Goal: Task Accomplishment & Management: Use online tool/utility

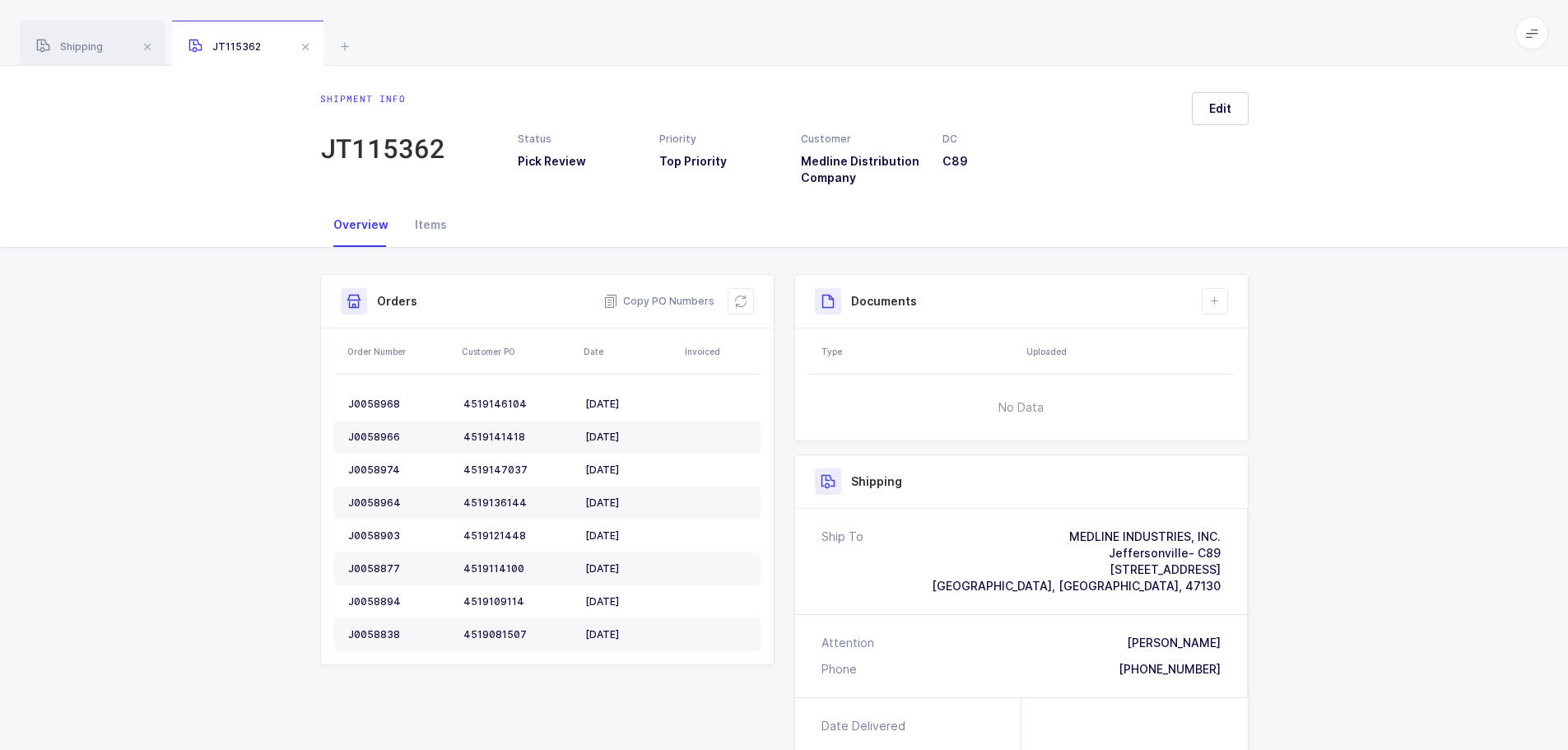
click at [298, 52] on span at bounding box center [305, 47] width 20 height 20
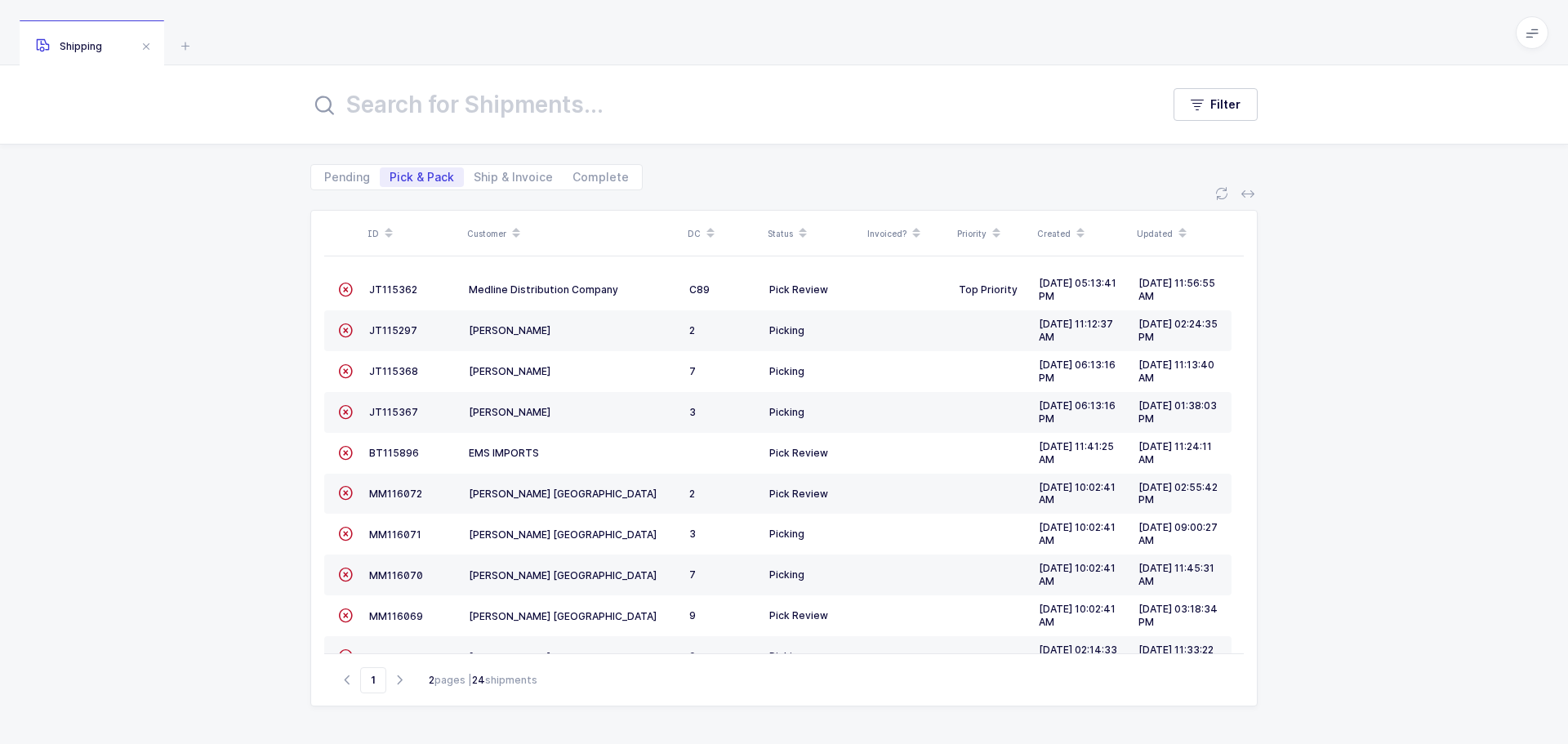
click at [1220, 194] on icon at bounding box center [1222, 194] width 13 height 13
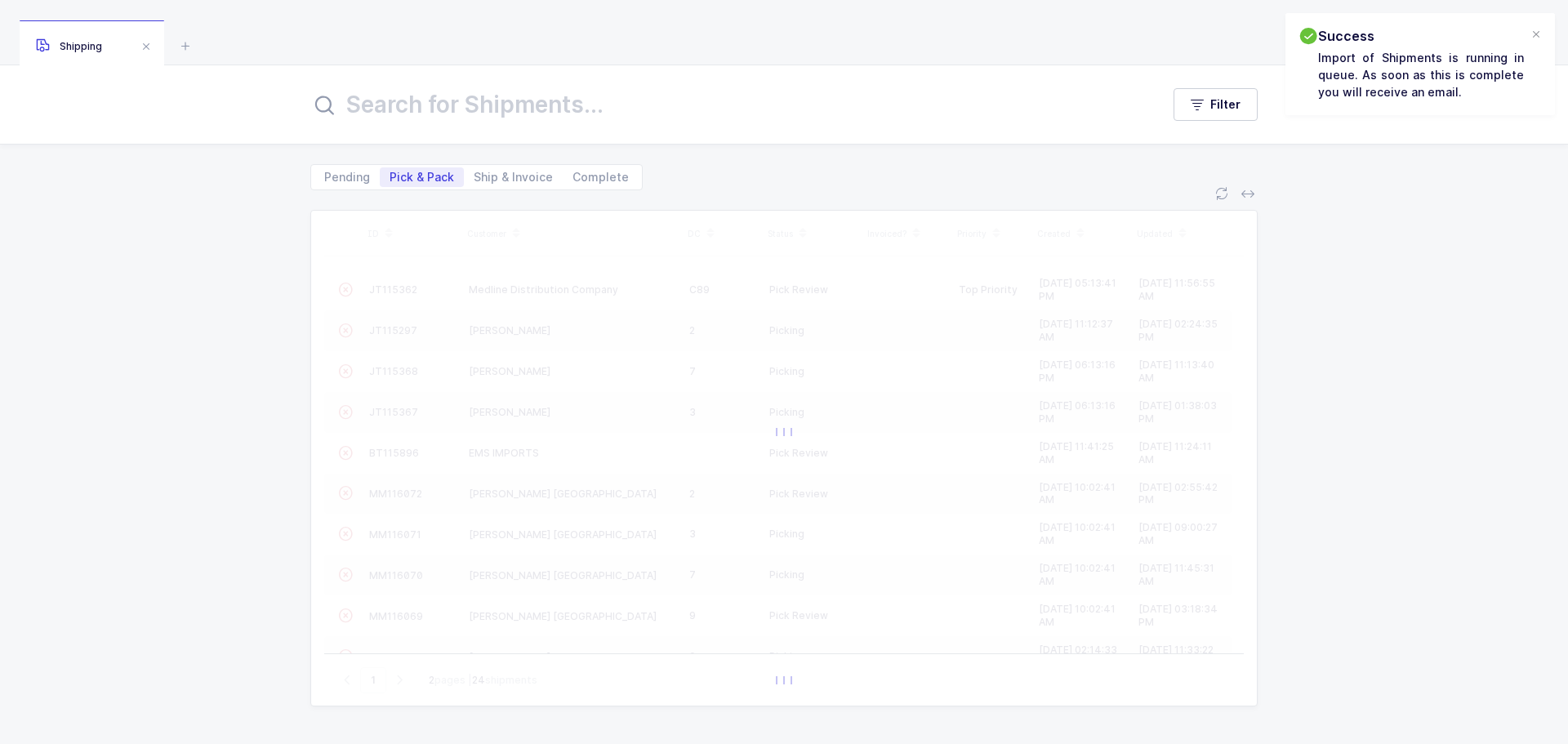
click at [1534, 34] on div at bounding box center [1536, 35] width 13 height 15
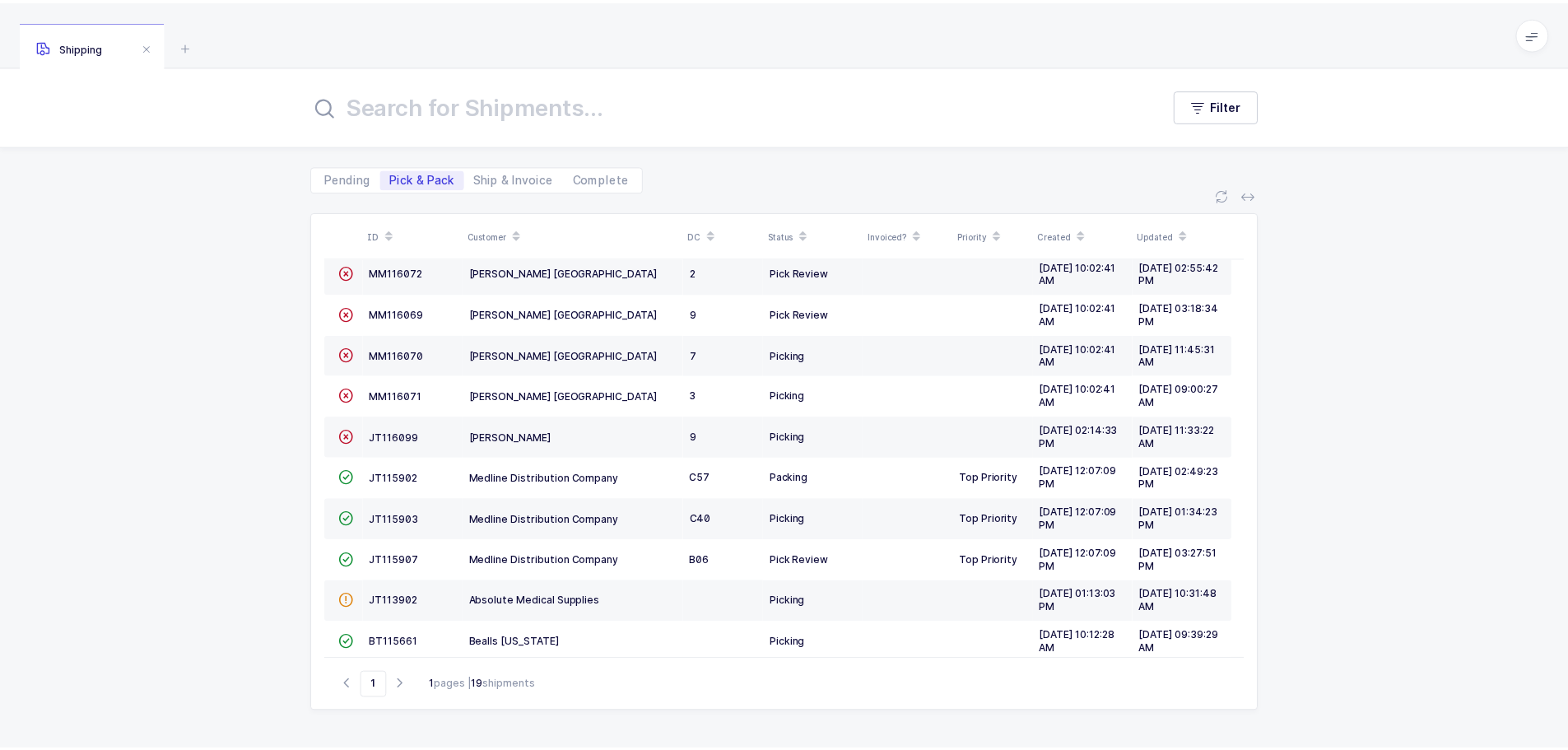
scroll to position [165, 0]
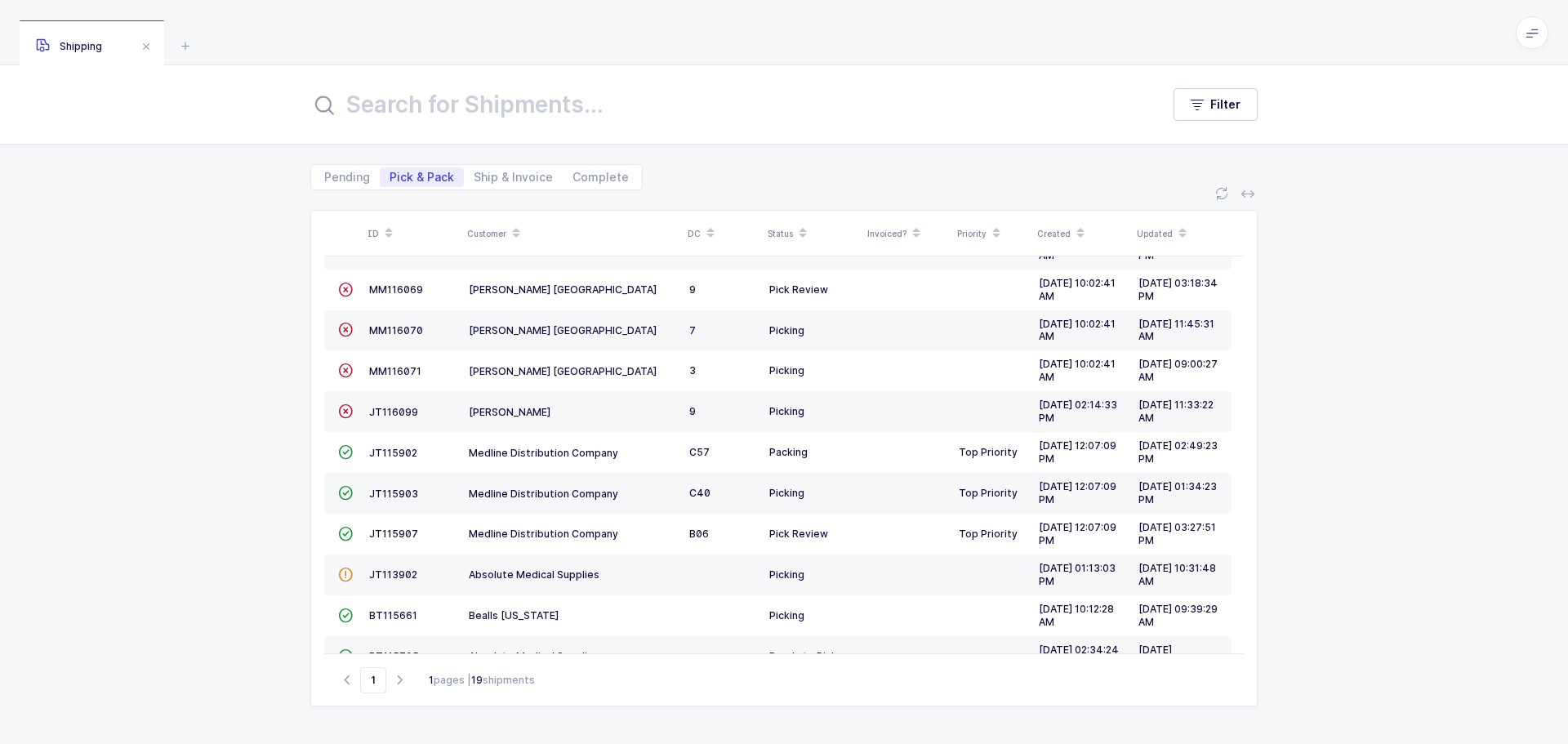
click at [402, 539] on span "JT115907" at bounding box center [394, 533] width 49 height 12
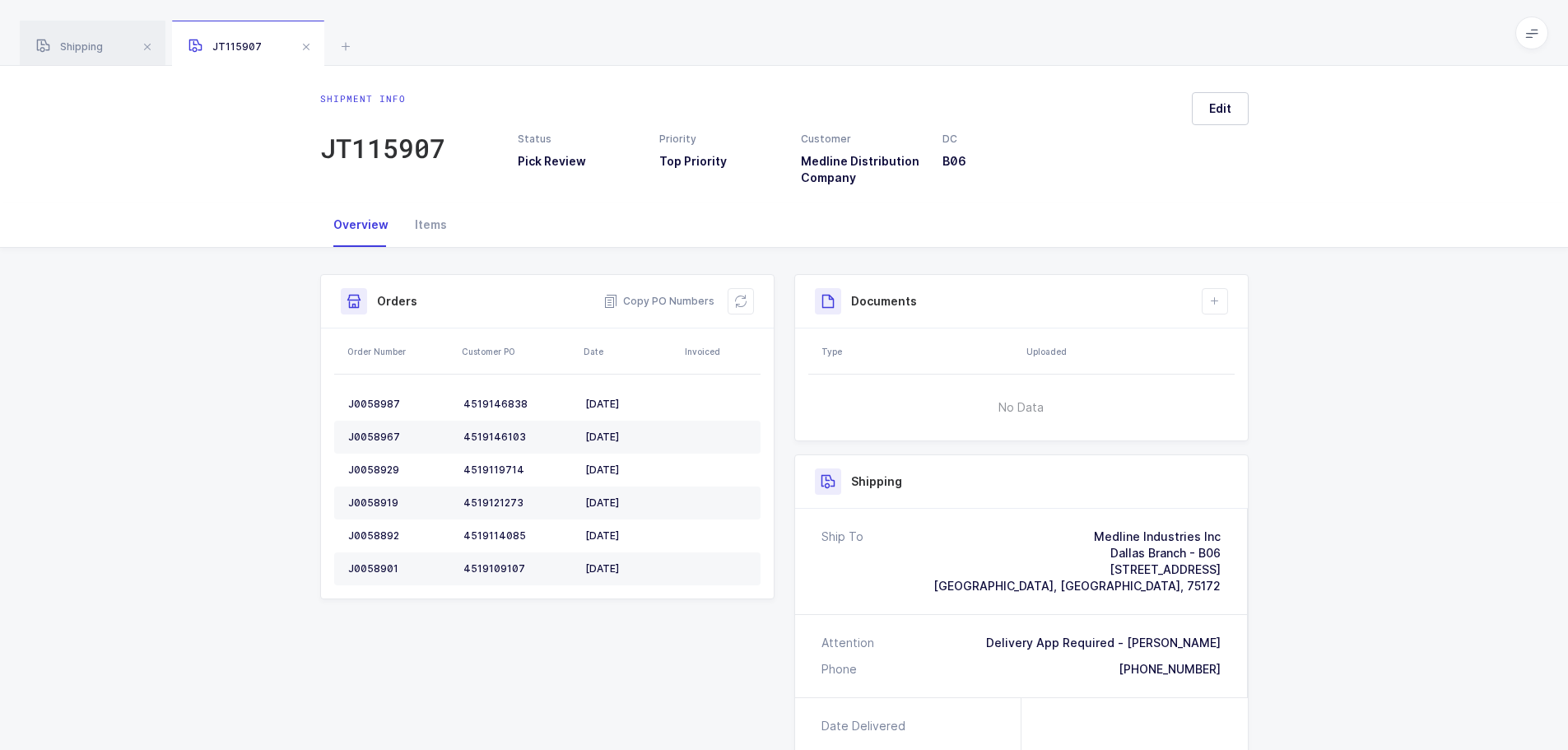
click at [746, 304] on icon at bounding box center [741, 302] width 13 height 13
click at [1336, 377] on div "Shipment Info Shipment Number JT115907 Status Pick Review Priority Top Priority…" at bounding box center [784, 648] width 1568 height 800
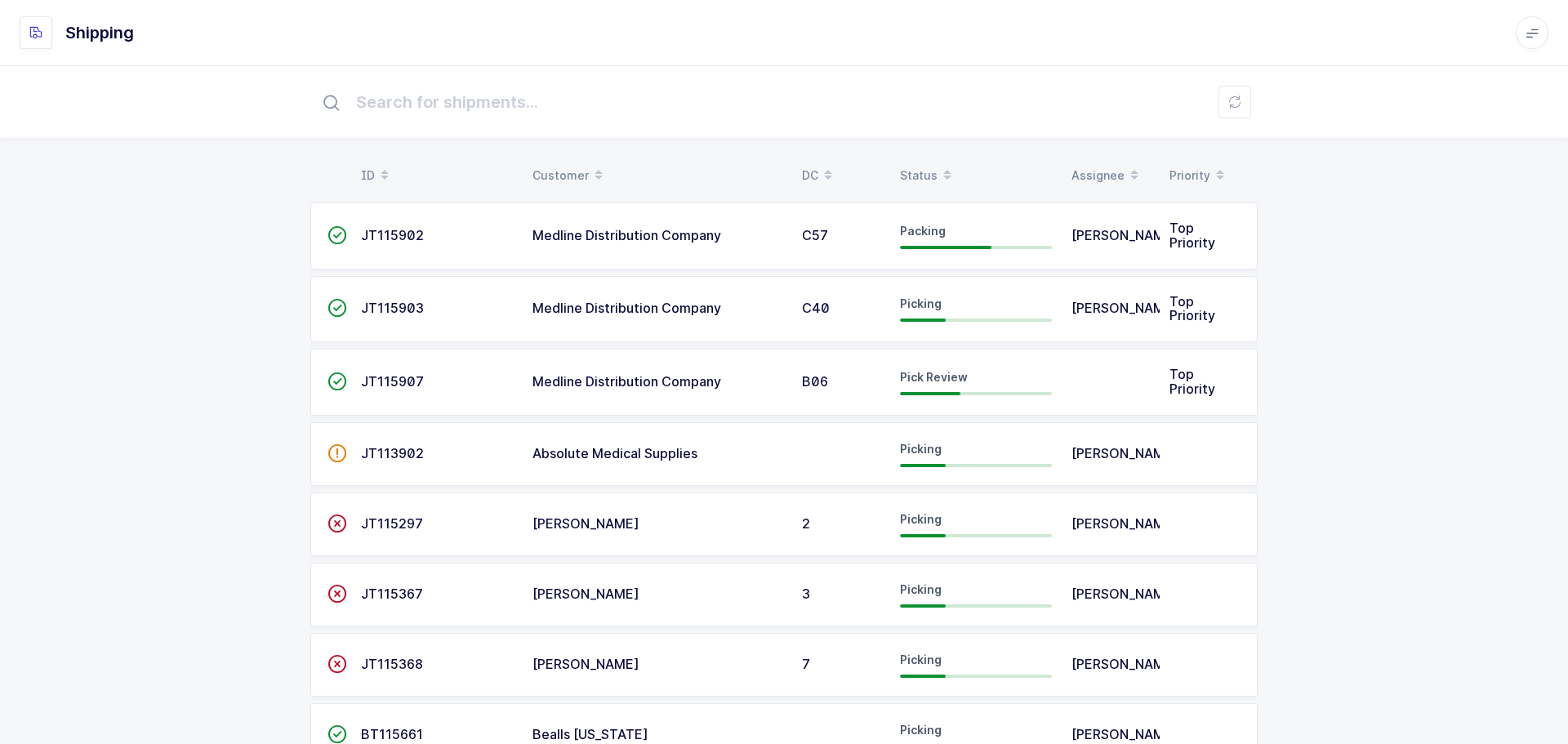
click at [914, 172] on div "Status" at bounding box center [976, 175] width 152 height 27
click at [907, 165] on div "Status" at bounding box center [970, 175] width 152 height 27
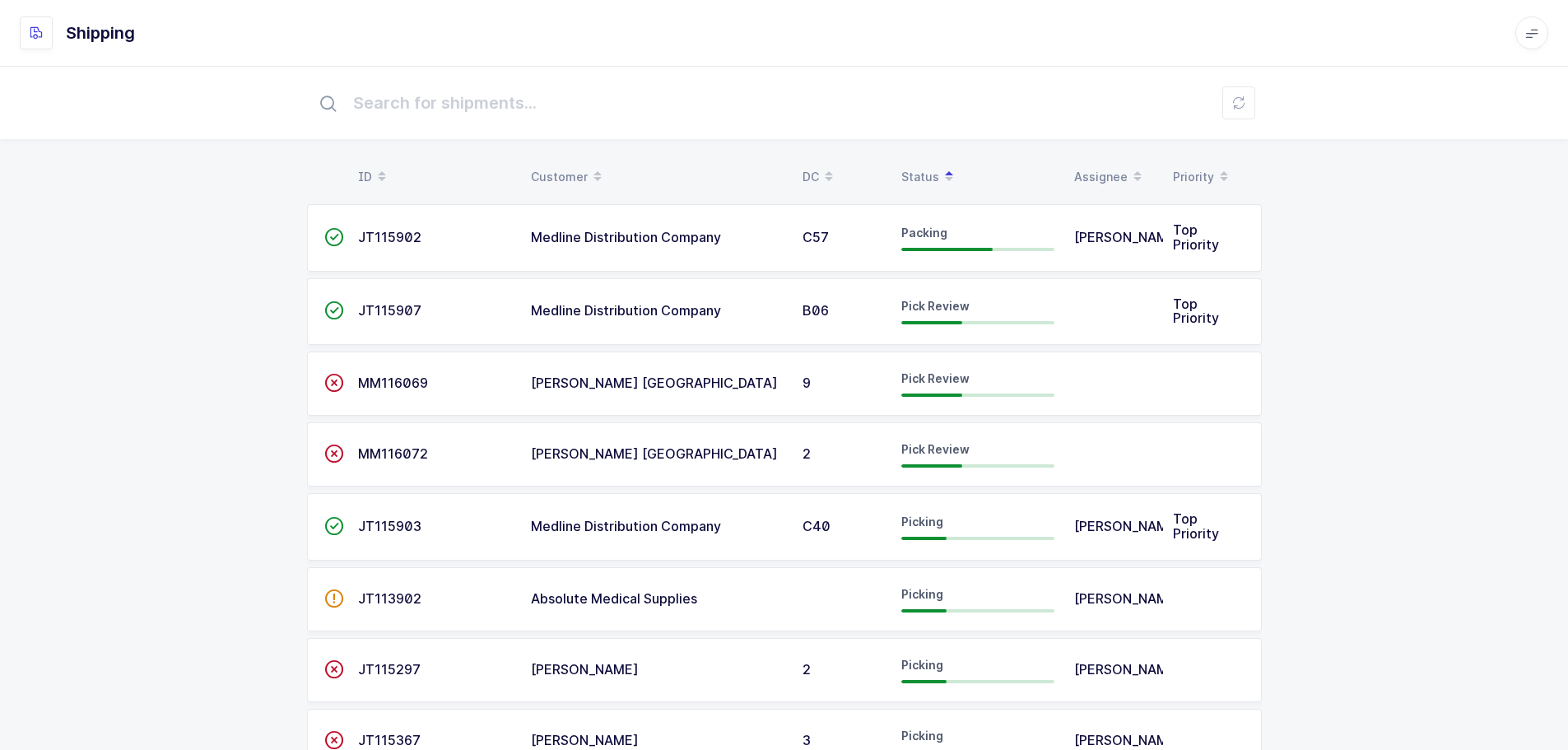
click at [979, 336] on td "Pick Review" at bounding box center [978, 312] width 173 height 68
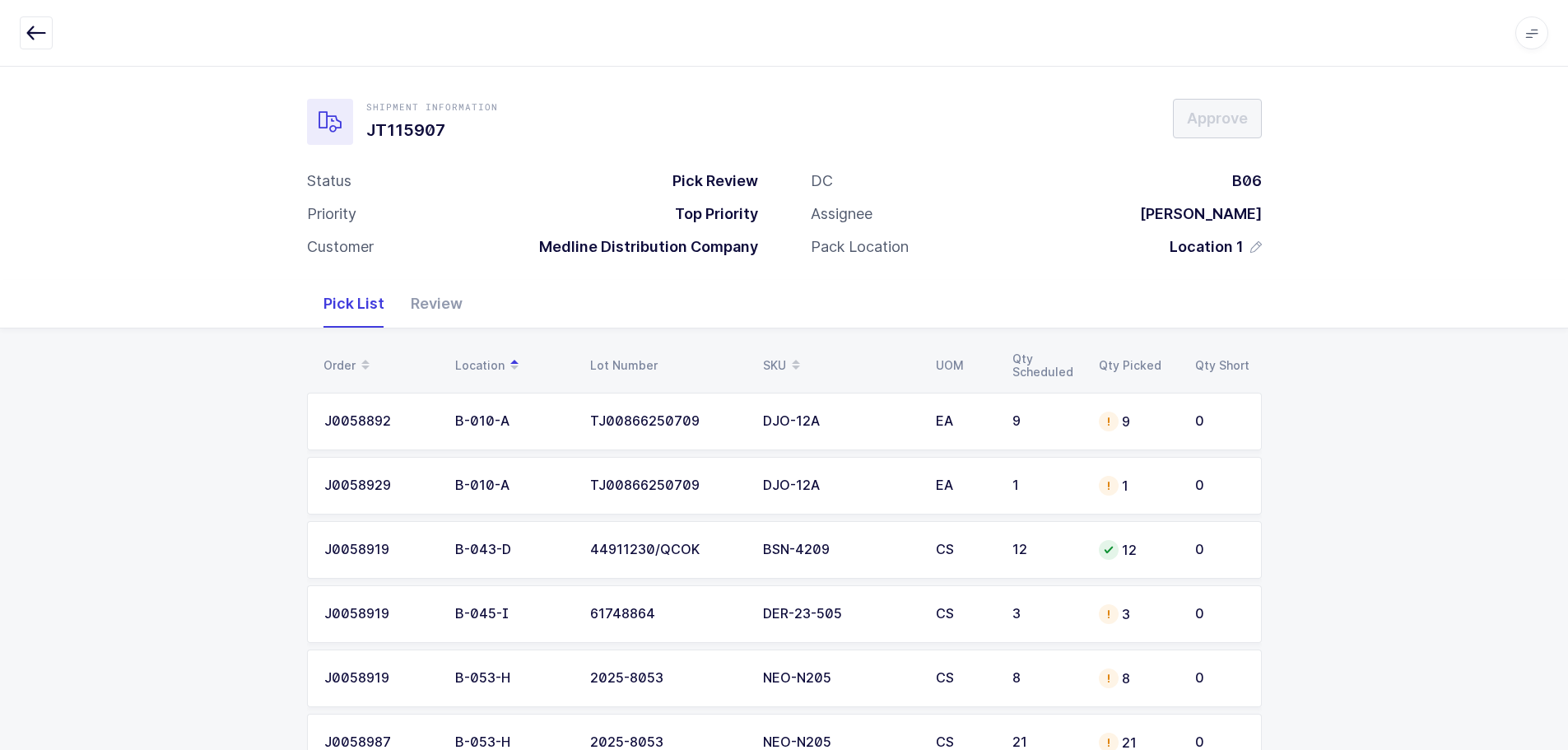
click at [436, 284] on div "Review" at bounding box center [437, 303] width 78 height 48
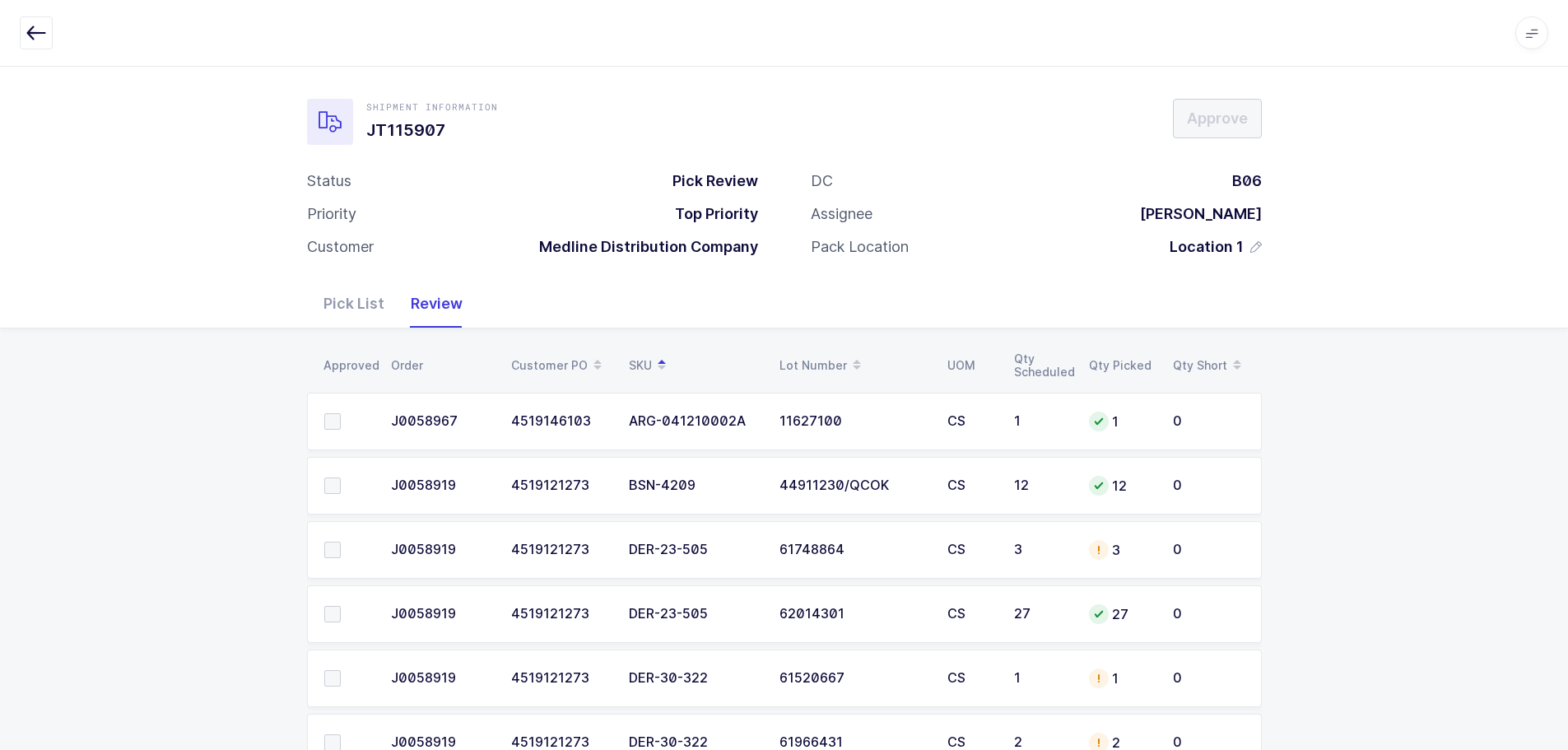
click at [1072, 562] on td "3" at bounding box center [1042, 550] width 75 height 57
click at [358, 291] on div "Pick List" at bounding box center [353, 303] width 87 height 48
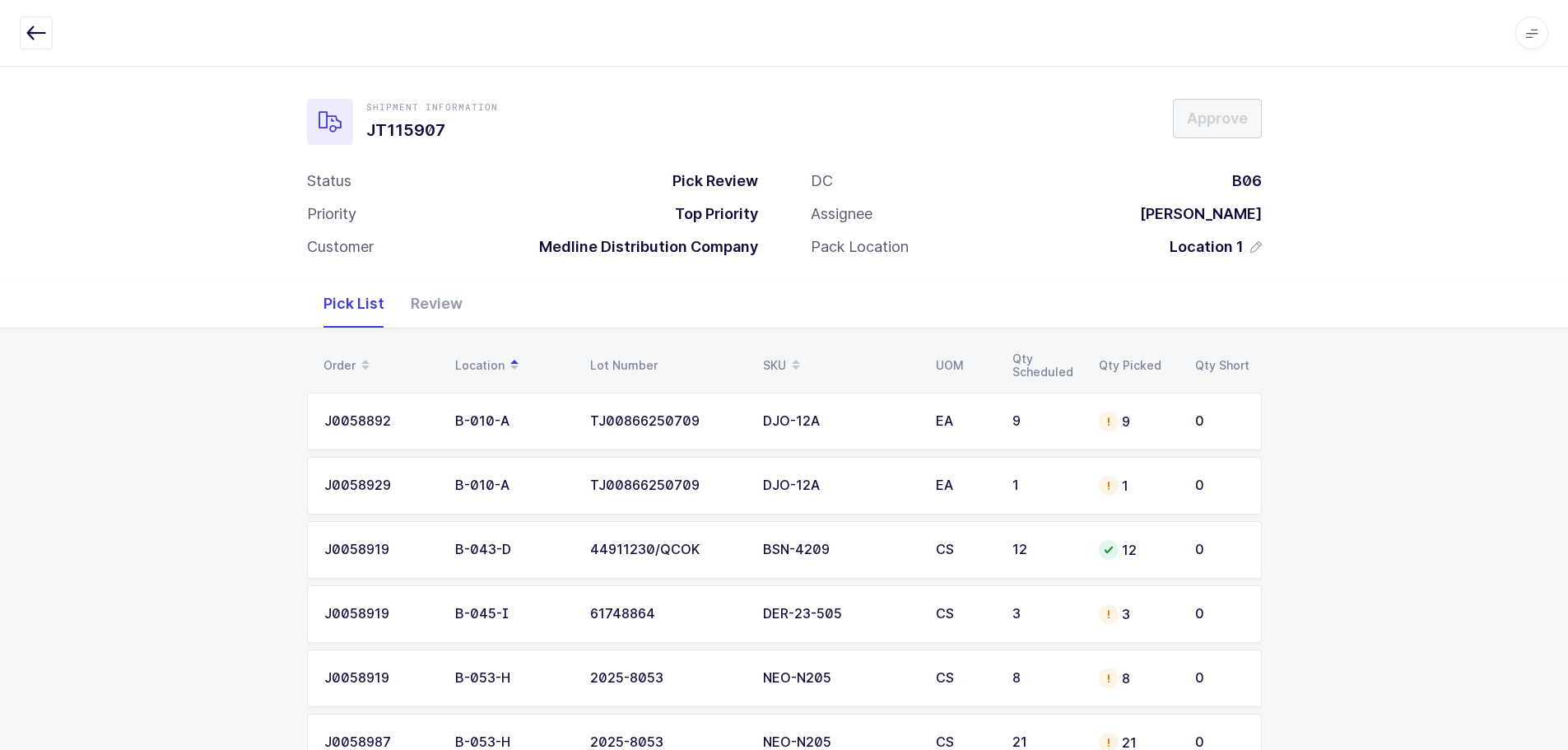
click at [600, 359] on div "Lot Number" at bounding box center [667, 365] width 154 height 13
click at [340, 360] on div "Order" at bounding box center [379, 365] width 112 height 28
click at [1058, 421] on div "9" at bounding box center [1045, 422] width 67 height 15
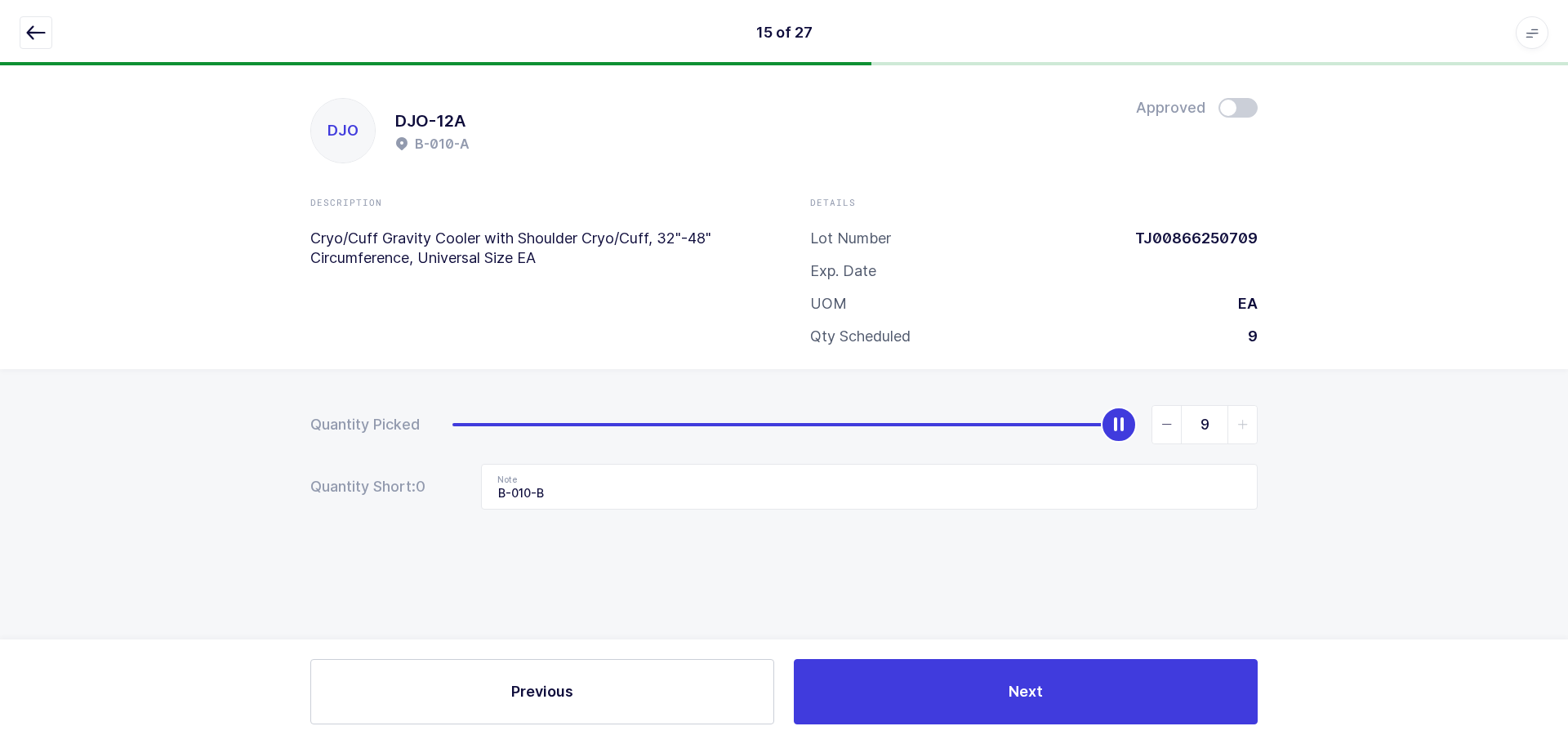
click at [1399, 364] on div "DJO DJO-12A B-010-A Approved Description Cryo/Cuff Gravity Cooler with Shoulder…" at bounding box center [784, 217] width 1568 height 304
click at [210, 134] on div "DJO DJO-12A B-010-A Approved Description Cryo/Cuff Gravity Cooler with Shoulder…" at bounding box center [784, 217] width 1568 height 304
click at [33, 33] on icon "button" at bounding box center [36, 32] width 20 height 20
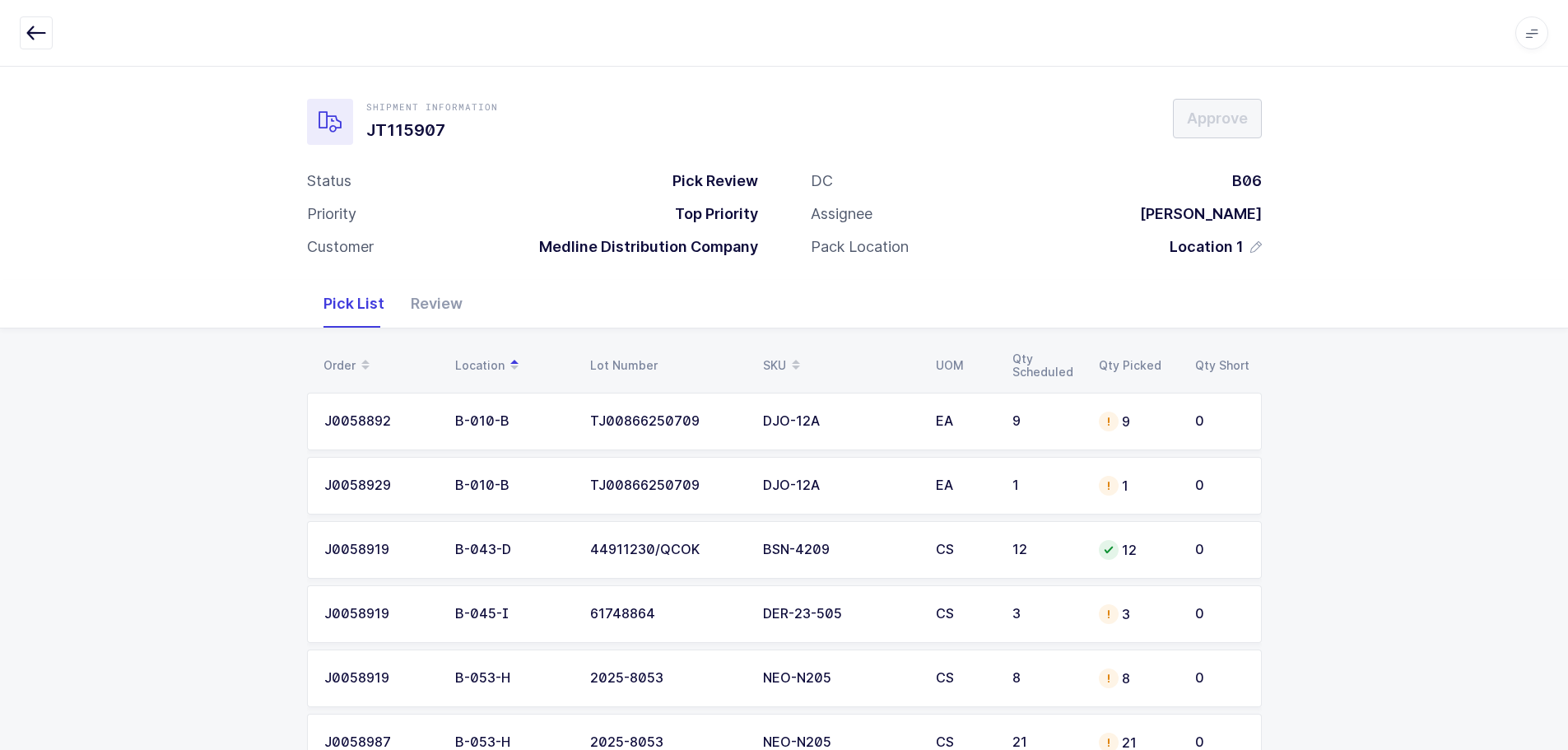
click at [345, 363] on div "Order" at bounding box center [379, 365] width 112 height 28
click at [907, 417] on div "DJO-12A" at bounding box center [839, 422] width 154 height 15
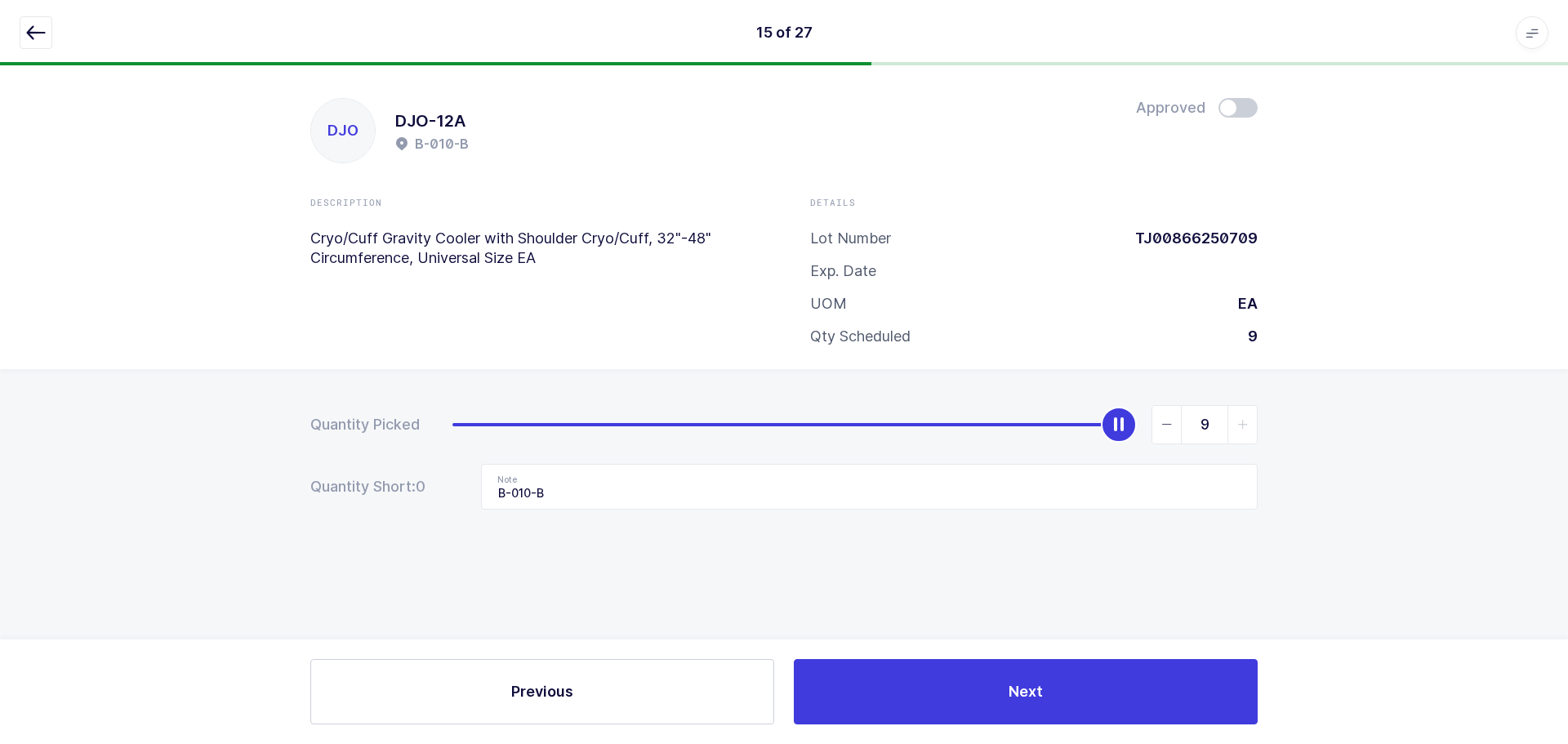
click at [1247, 91] on div "DJO DJO-12A B-010-B Approved Description Cryo/Cuff Gravity Cooler with Shoulder…" at bounding box center [784, 217] width 1568 height 304
click at [1242, 111] on span at bounding box center [1238, 108] width 39 height 20
click at [36, 31] on icon "button" at bounding box center [36, 32] width 20 height 20
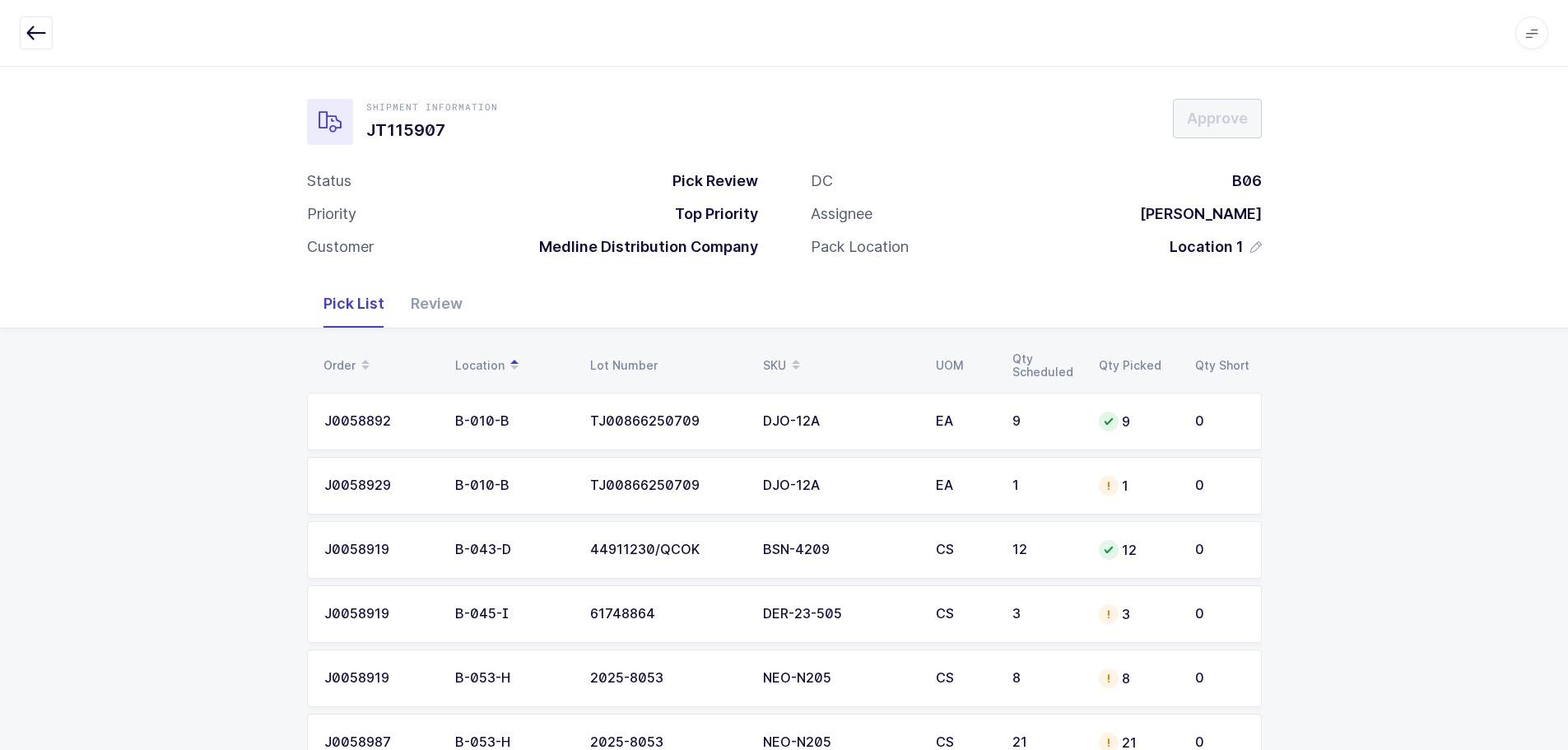
click at [351, 355] on div "Order" at bounding box center [379, 365] width 112 height 28
click at [1006, 615] on td "2" at bounding box center [1045, 615] width 87 height 57
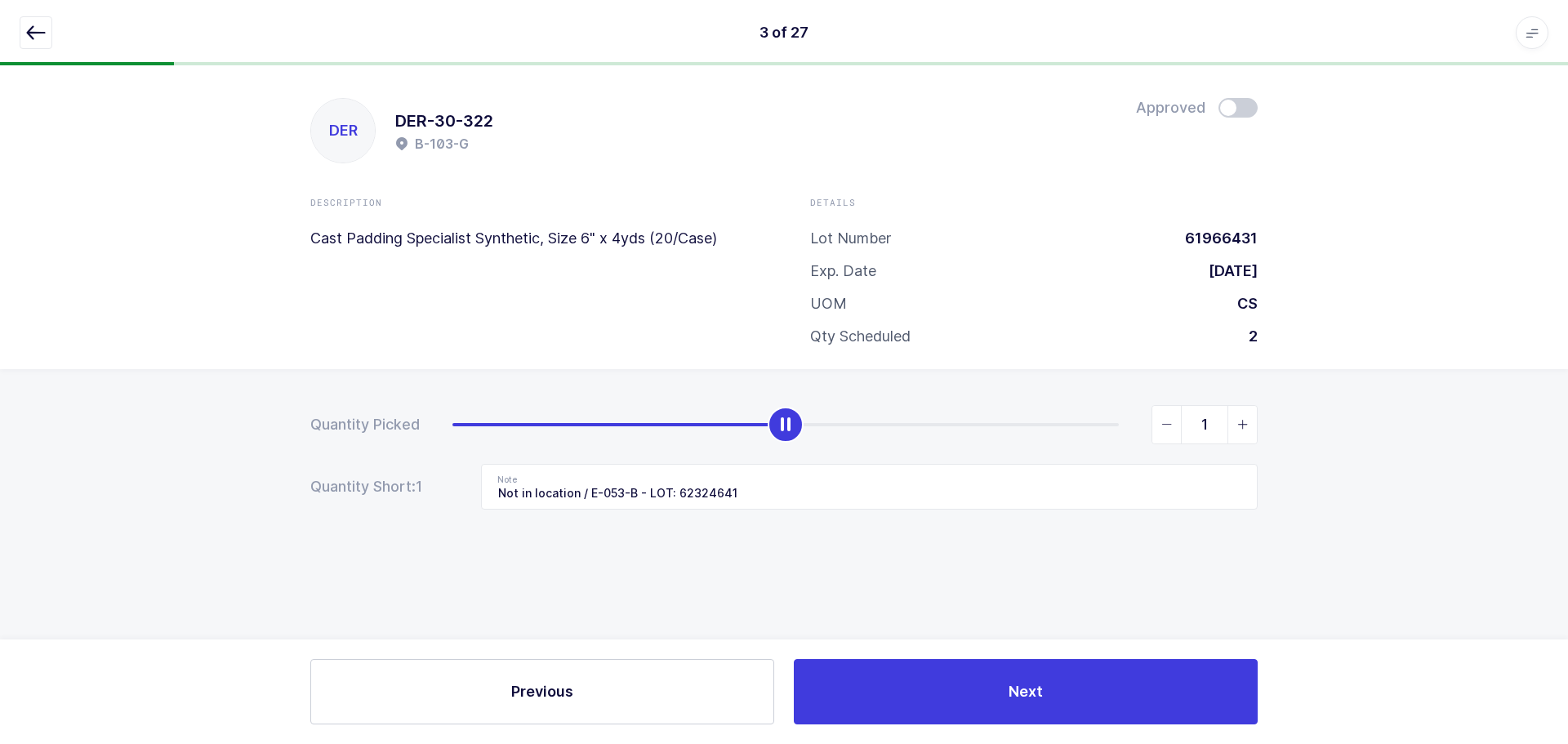
type input "0"
drag, startPoint x: 1107, startPoint y: 426, endPoint x: 109, endPoint y: 435, distance: 998.0
click at [109, 435] on div "Quantity Picked 0 Quantity Short: 1 Note Not in location / E-053-B - LOT: 62324…" at bounding box center [784, 514] width 1568 height 291
drag, startPoint x: 787, startPoint y: 487, endPoint x: 375, endPoint y: 494, distance: 412.1
click at [375, 494] on div "Quantity Short: 2 Note Not in location / E-053-B - LOT: 62324641" at bounding box center [784, 487] width 947 height 45
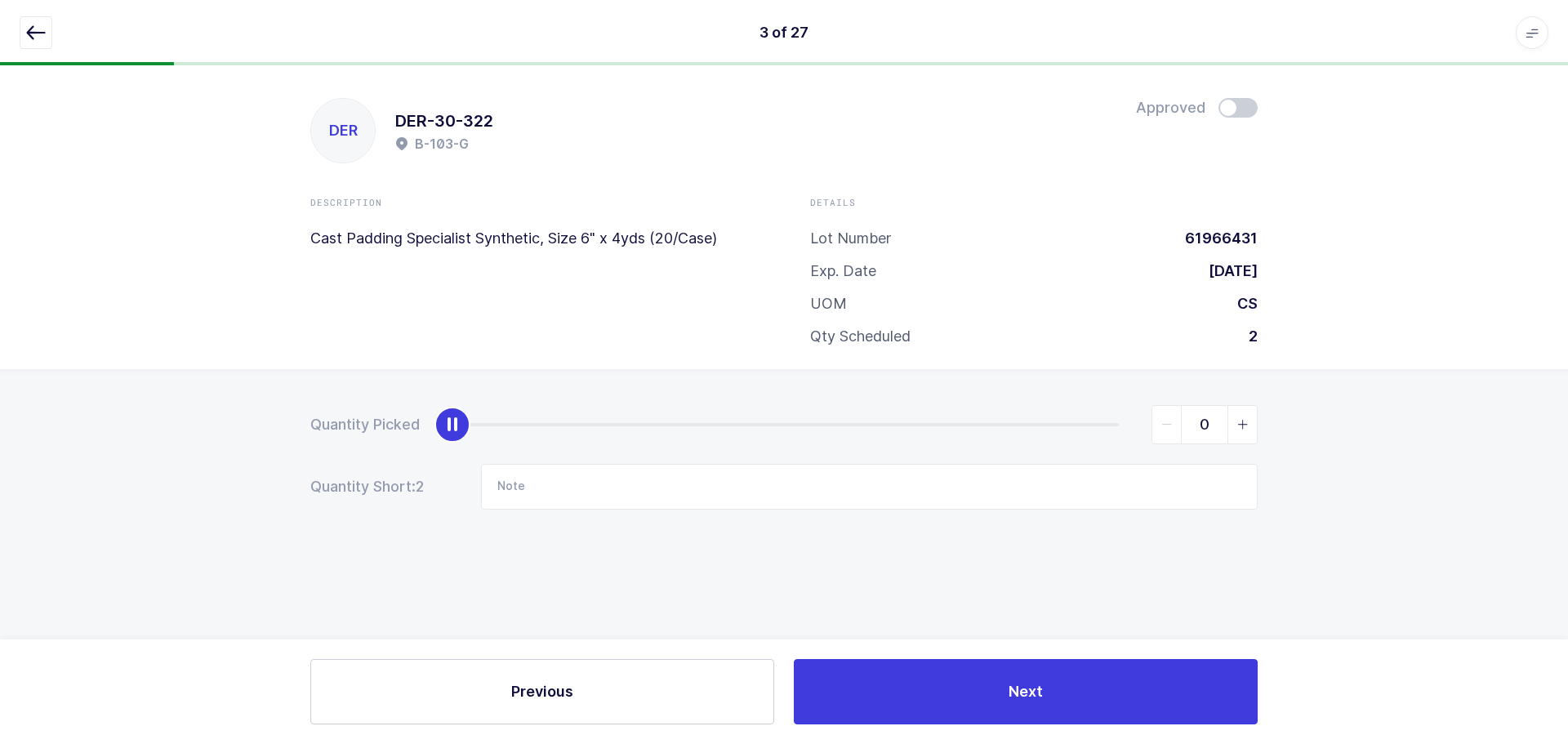
click at [39, 34] on icon "button" at bounding box center [36, 32] width 20 height 20
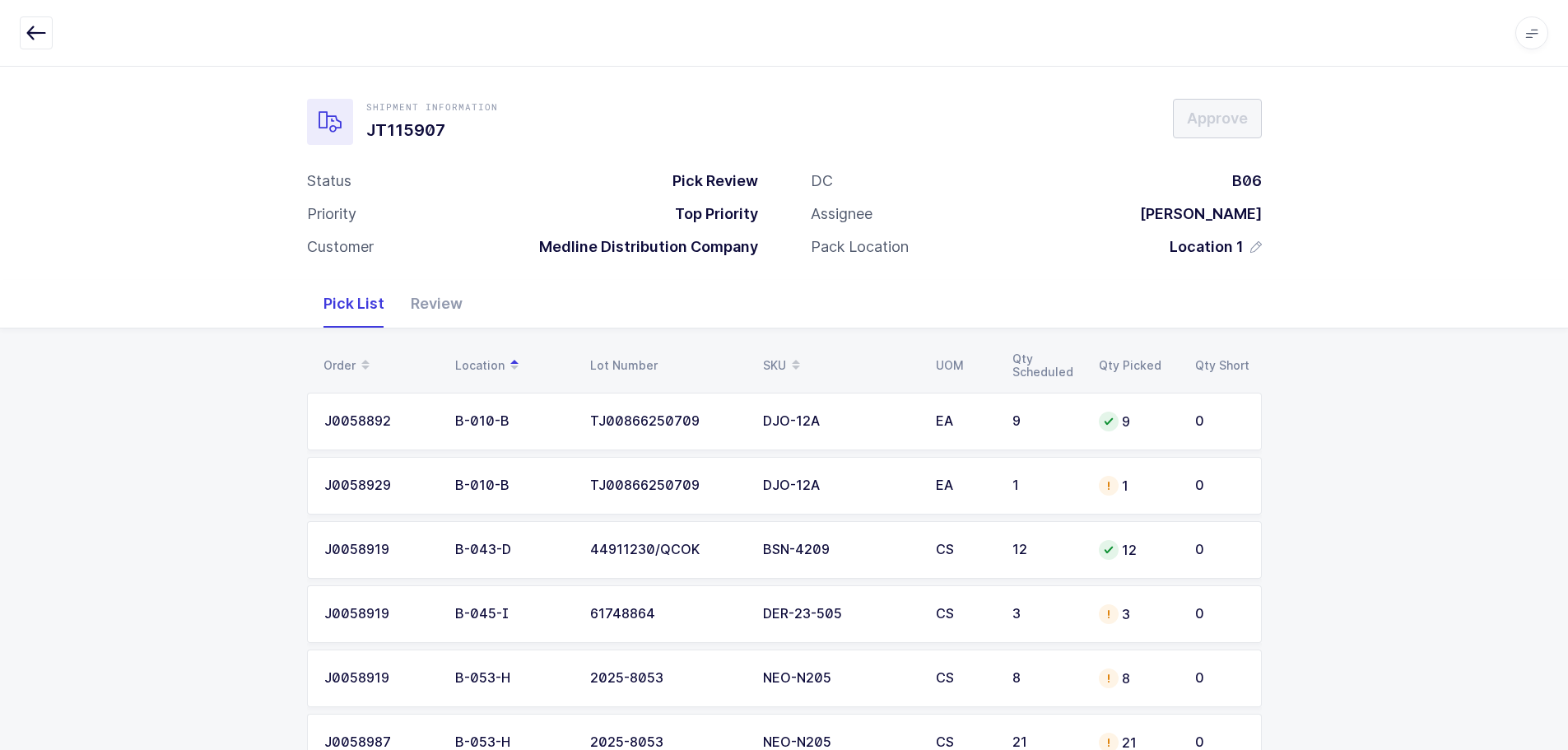
click at [345, 358] on div "Order" at bounding box center [379, 365] width 112 height 28
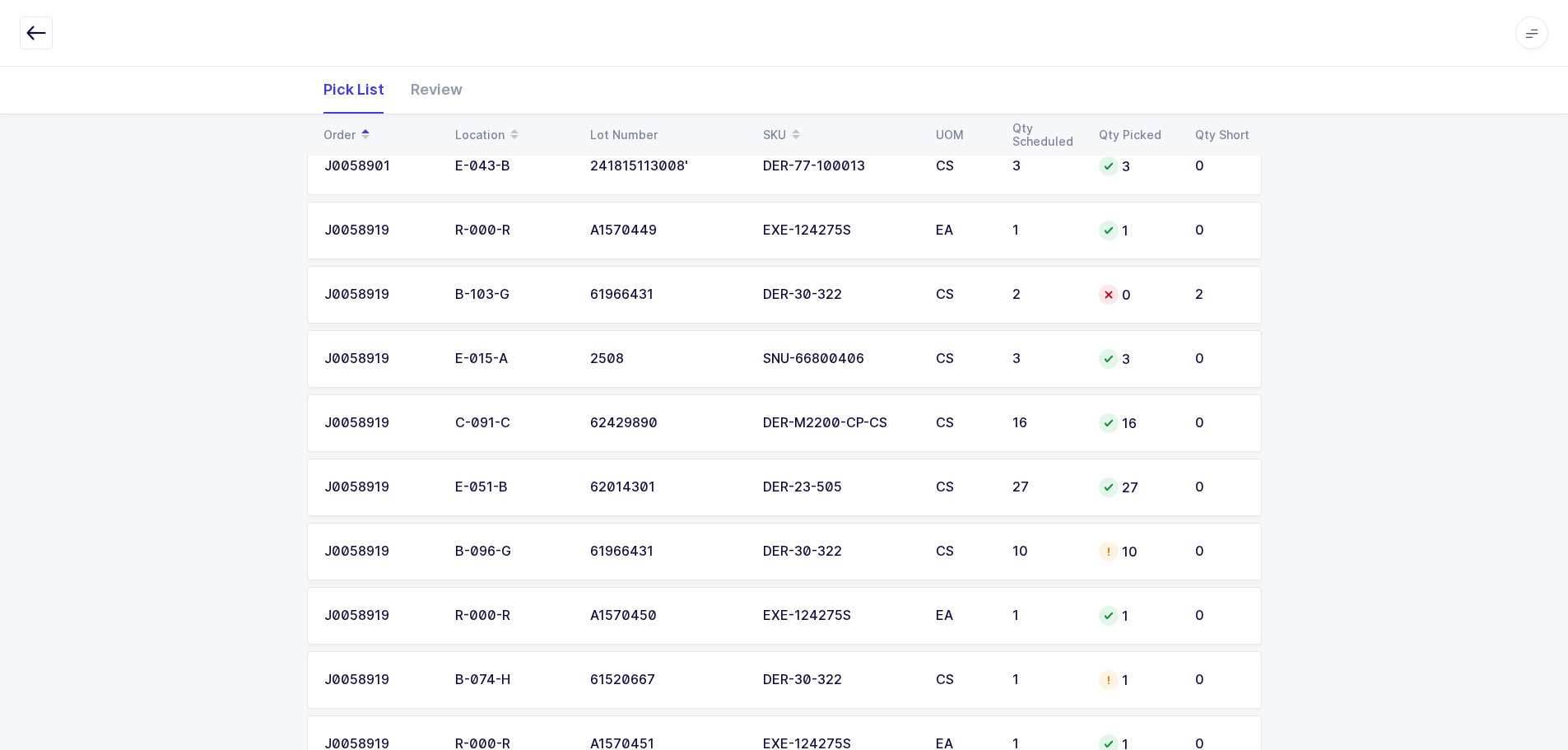
scroll to position [329, 0]
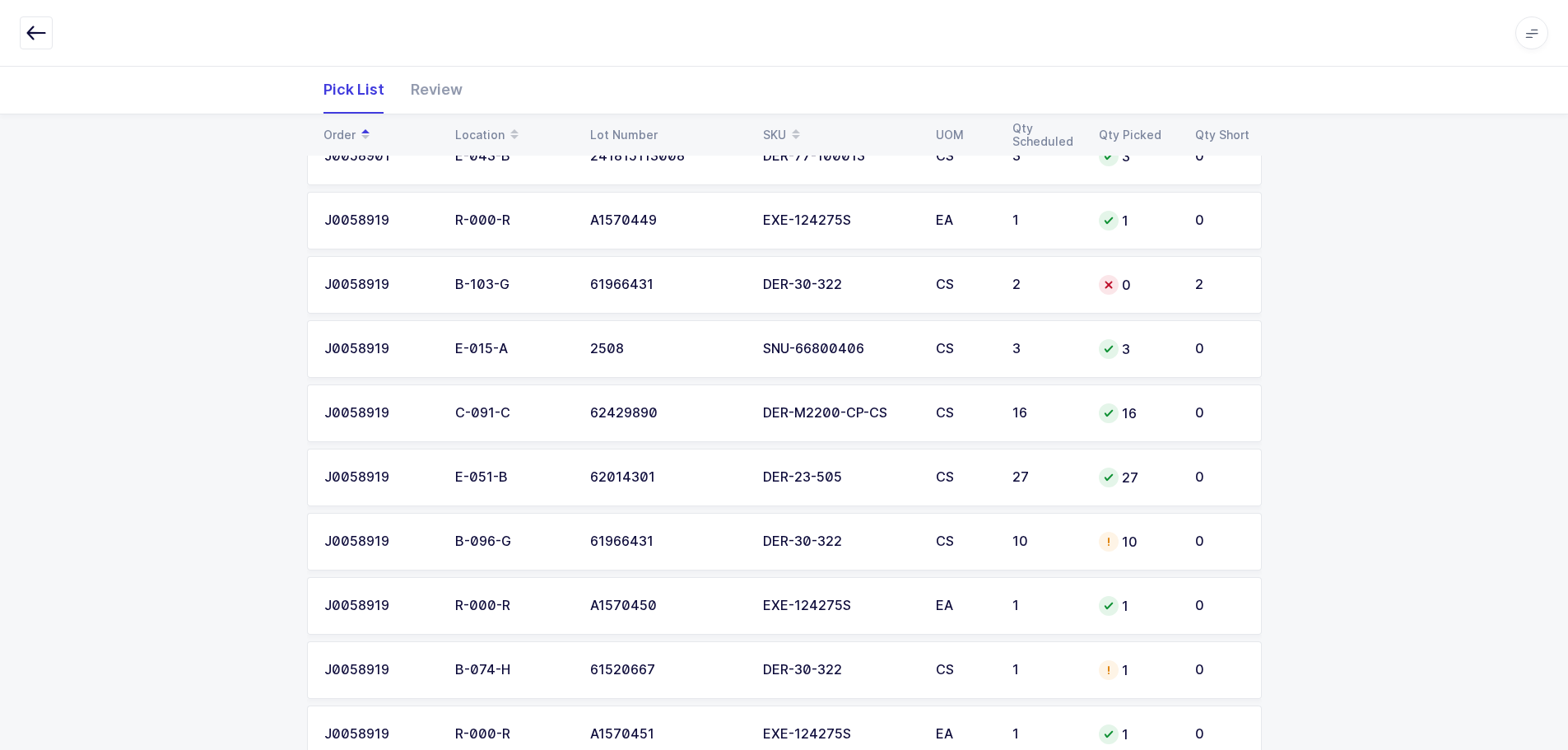
click at [815, 546] on div "DER-30-322" at bounding box center [839, 542] width 154 height 15
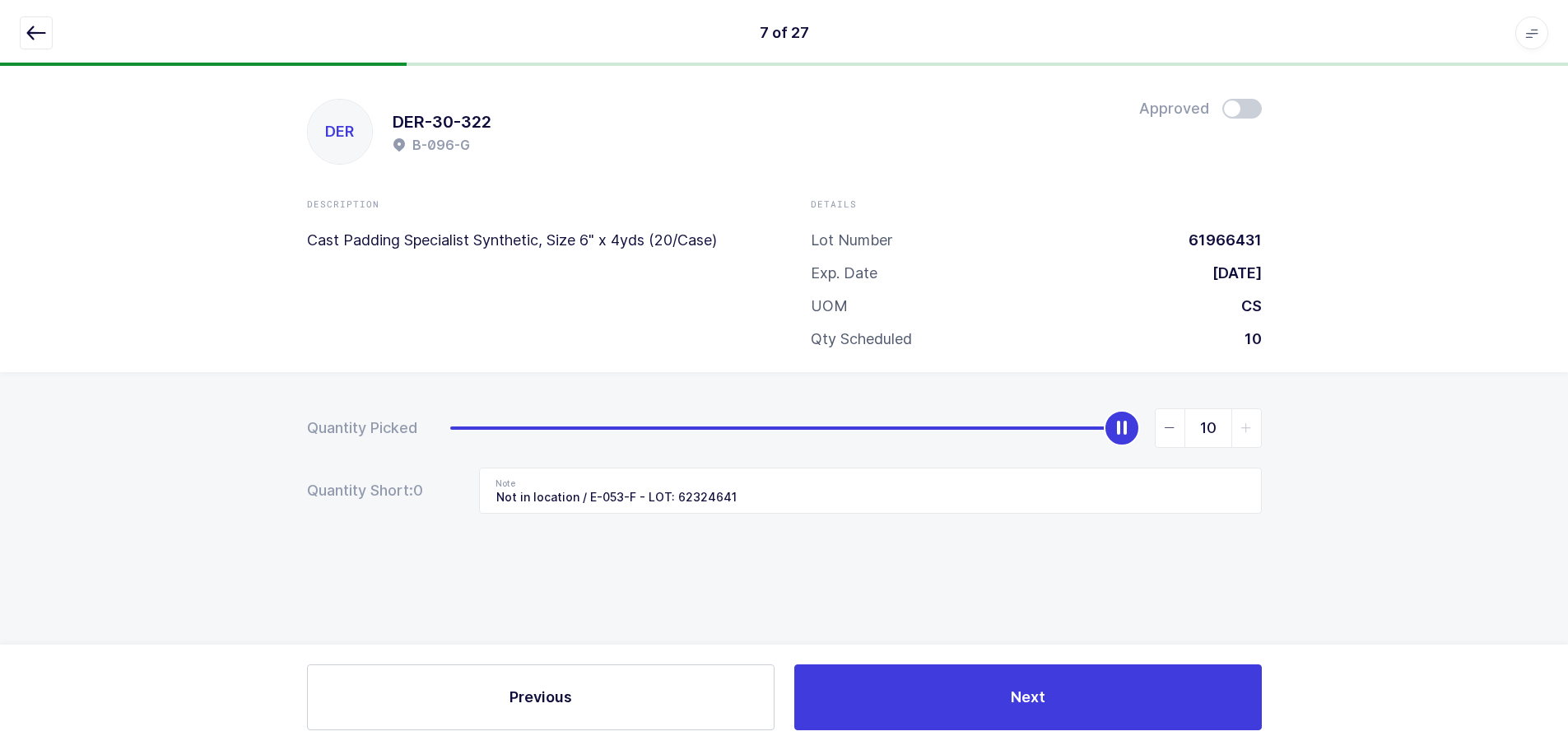
scroll to position [0, 0]
drag, startPoint x: 770, startPoint y: 503, endPoint x: 288, endPoint y: 463, distance: 483.7
click at [289, 464] on div "Quantity Picked 10 Quantity Short: 0 Note Not in location / E-053-F - LOT: 6232…" at bounding box center [790, 518] width 1580 height 293
drag, startPoint x: 23, startPoint y: 28, endPoint x: 39, endPoint y: 48, distance: 25.6
click at [23, 28] on button "button" at bounding box center [36, 32] width 33 height 33
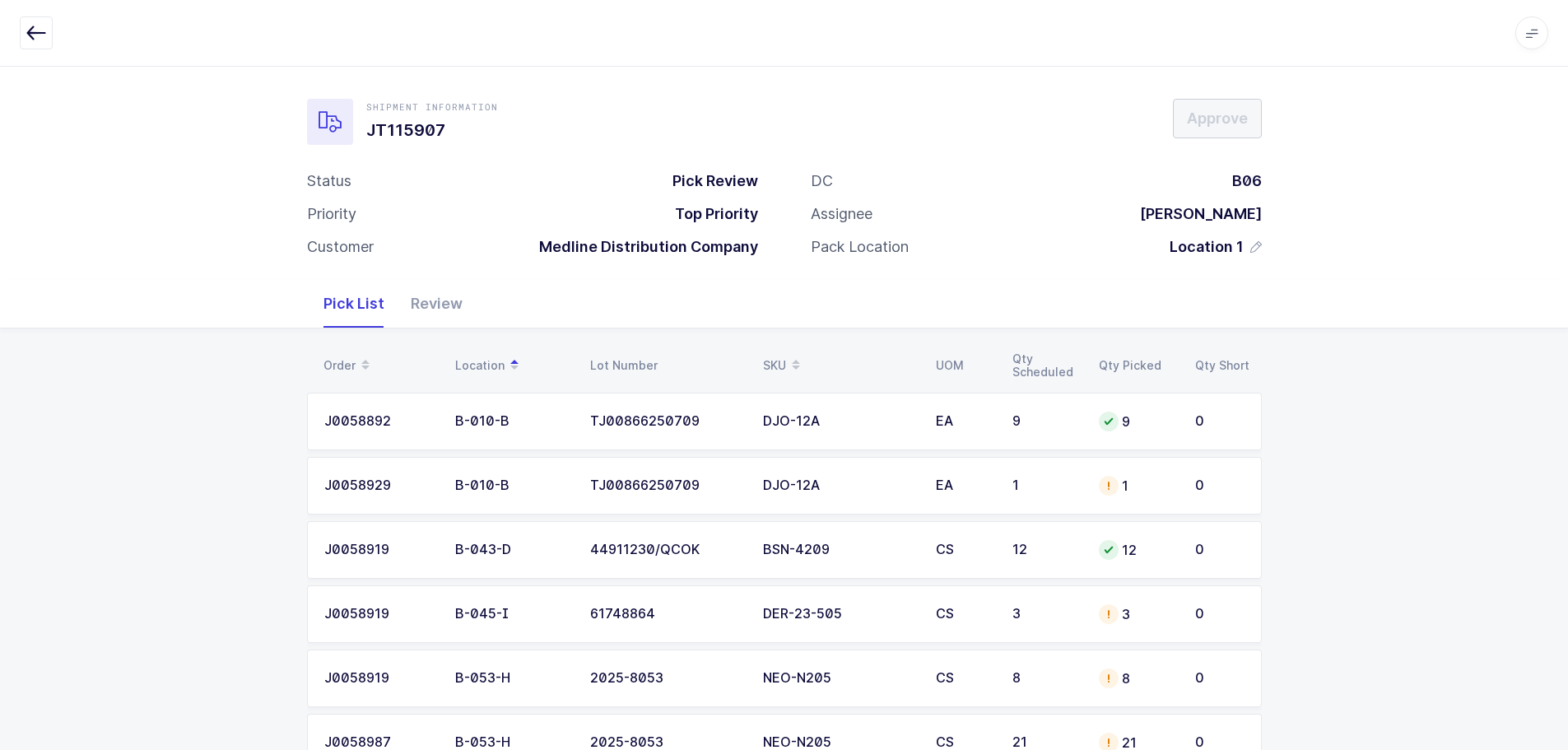
click at [356, 354] on span at bounding box center [365, 365] width 20 height 28
